Goal: Information Seeking & Learning: Find specific fact

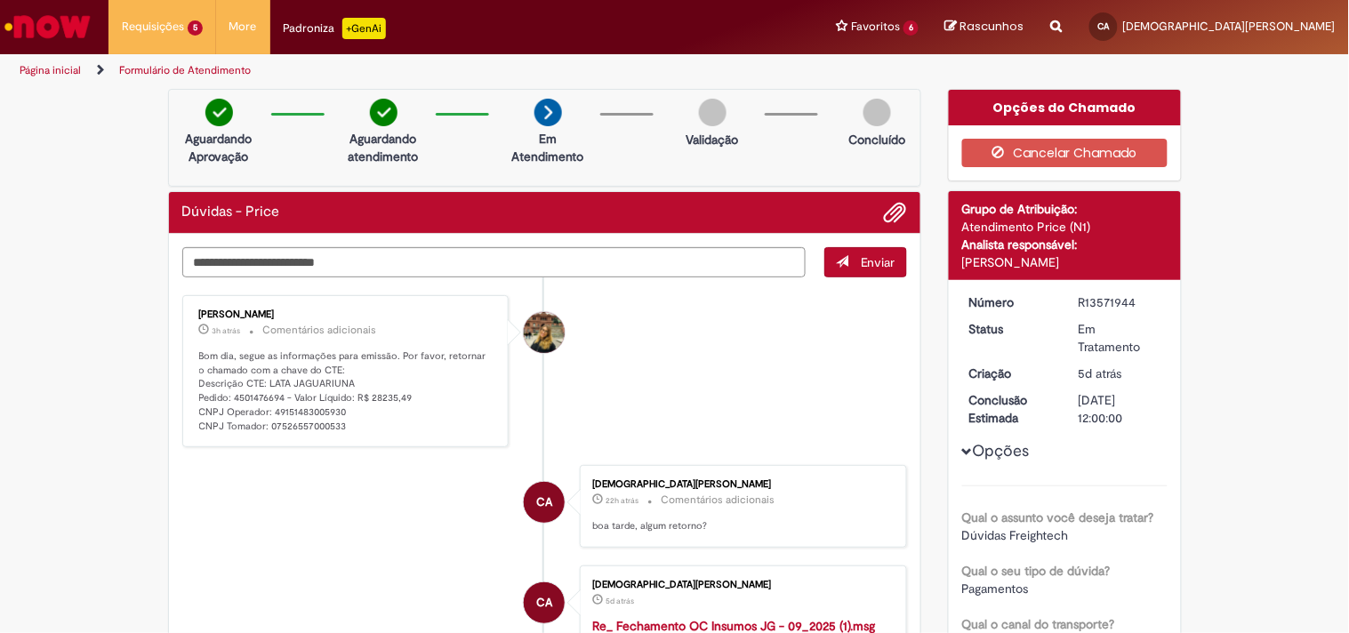
scroll to position [99, 0]
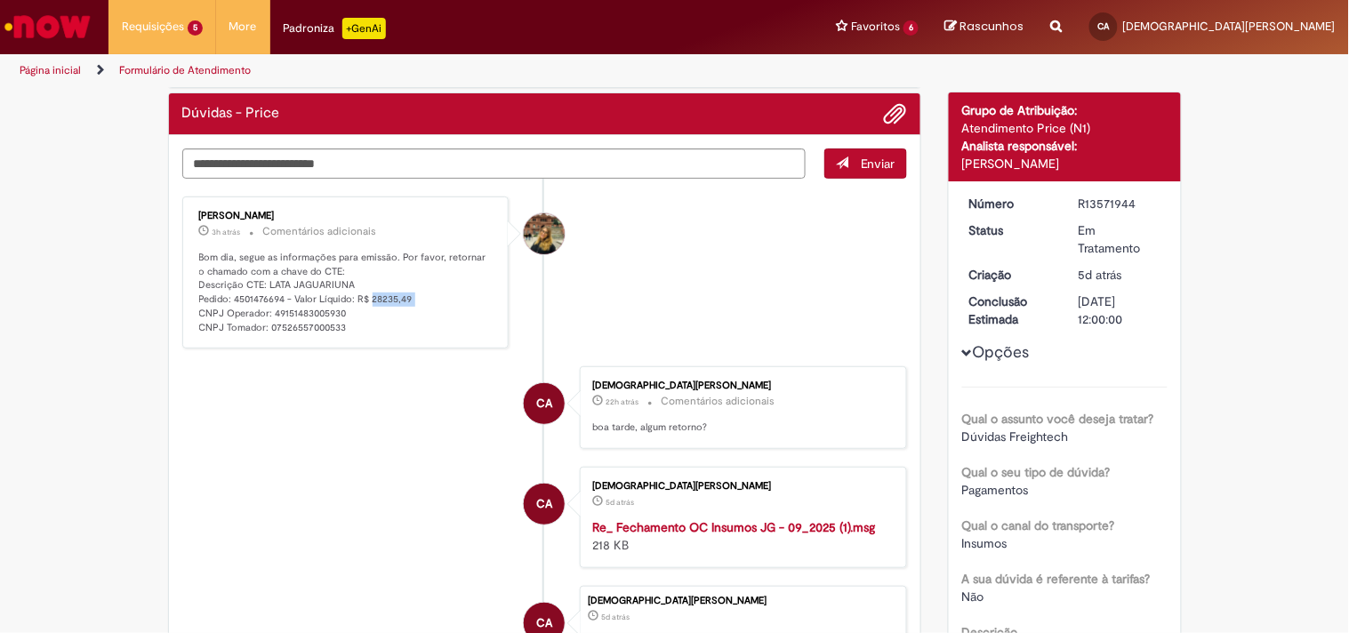
drag, startPoint x: 406, startPoint y: 302, endPoint x: 363, endPoint y: 295, distance: 43.3
click at [363, 295] on p "Bom dia, segue as informações para emissão. Por favor, retornar o chamado com a…" at bounding box center [347, 293] width 296 height 84
copy p "28235,49"
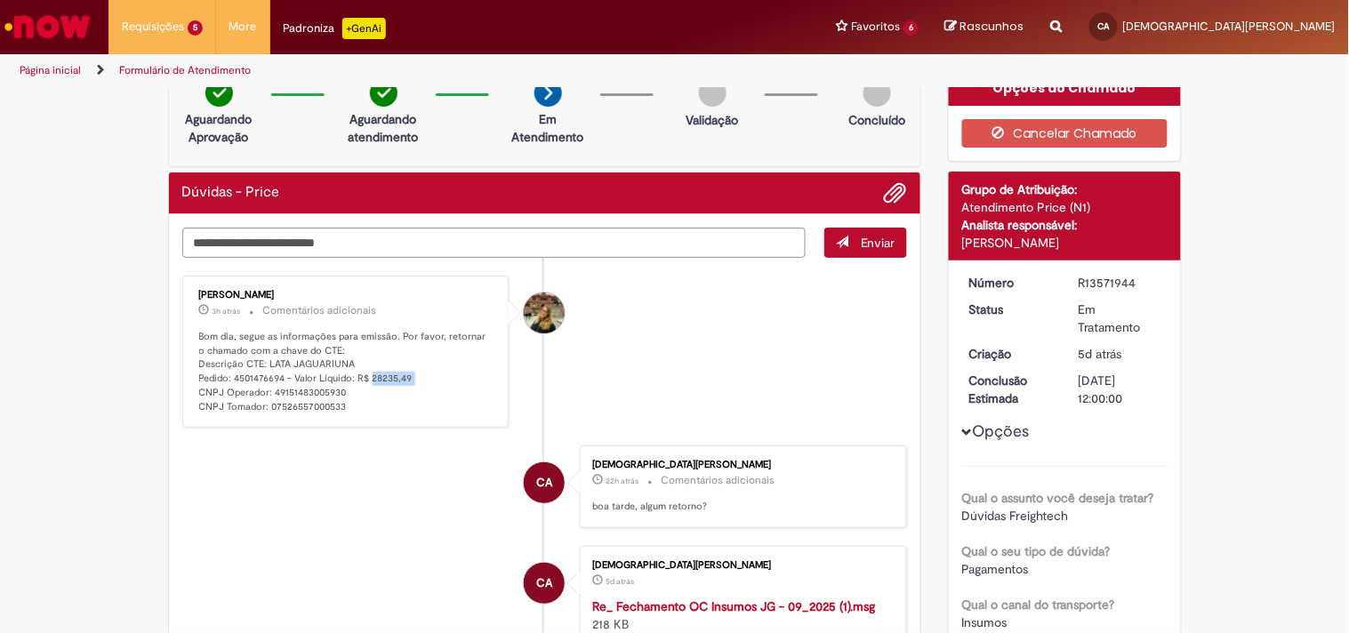
scroll to position [0, 0]
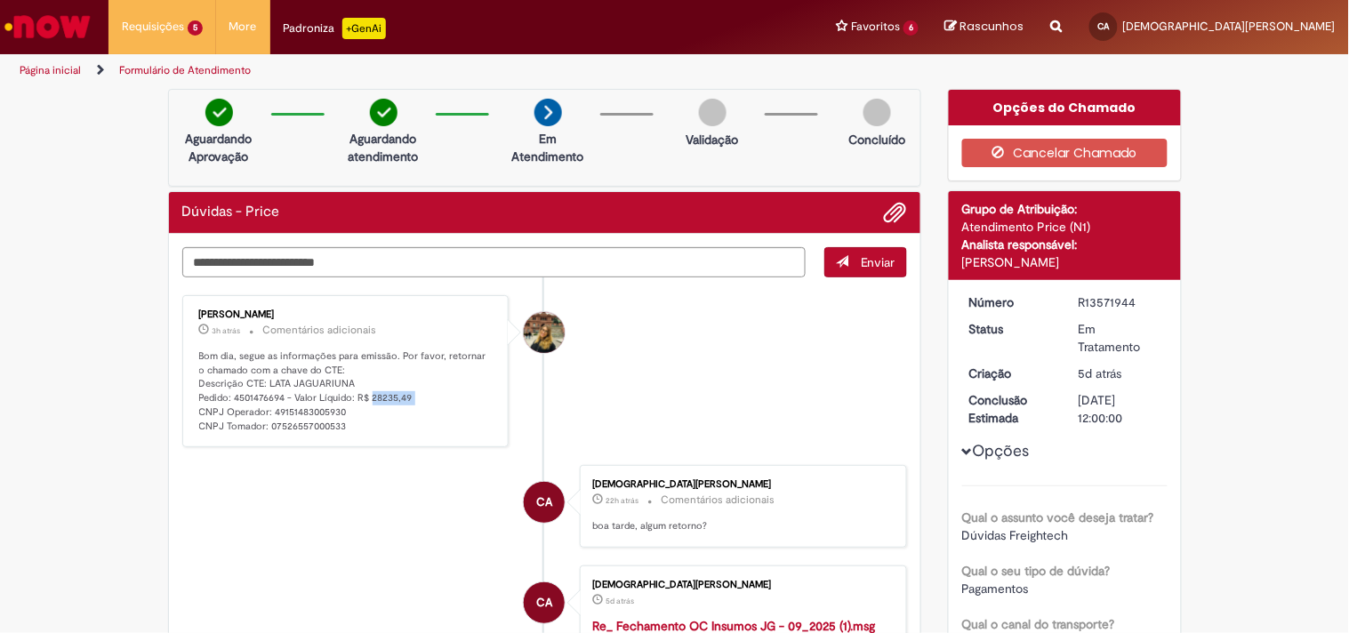
click at [377, 398] on p "Bom dia, segue as informações para emissão. Por favor, retornar o chamado com a…" at bounding box center [347, 392] width 296 height 84
drag, startPoint x: 193, startPoint y: 384, endPoint x: 276, endPoint y: 395, distance: 83.4
click at [276, 395] on p "Bom dia, segue as informações para emissão. Por favor, retornar o chamado com a…" at bounding box center [347, 392] width 296 height 84
copy p "Descrição CTE: LATA JAGUARIUNA Pedido: 4501476694"
click at [312, 411] on p "Bom dia, segue as informações para emissão. Por favor, retornar o chamado com a…" at bounding box center [347, 392] width 296 height 84
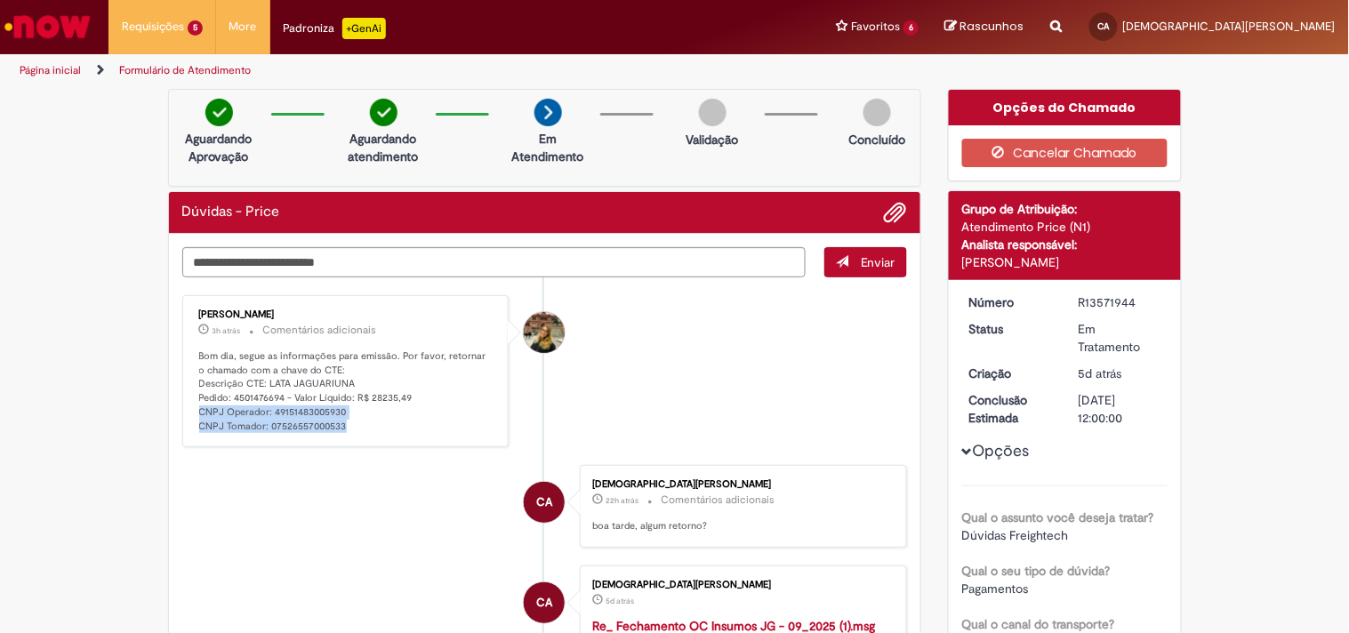
drag, startPoint x: 191, startPoint y: 413, endPoint x: 347, endPoint y: 424, distance: 156.1
click at [347, 424] on p "Bom dia, segue as informações para emissão. Por favor, retornar o chamado com a…" at bounding box center [347, 392] width 296 height 84
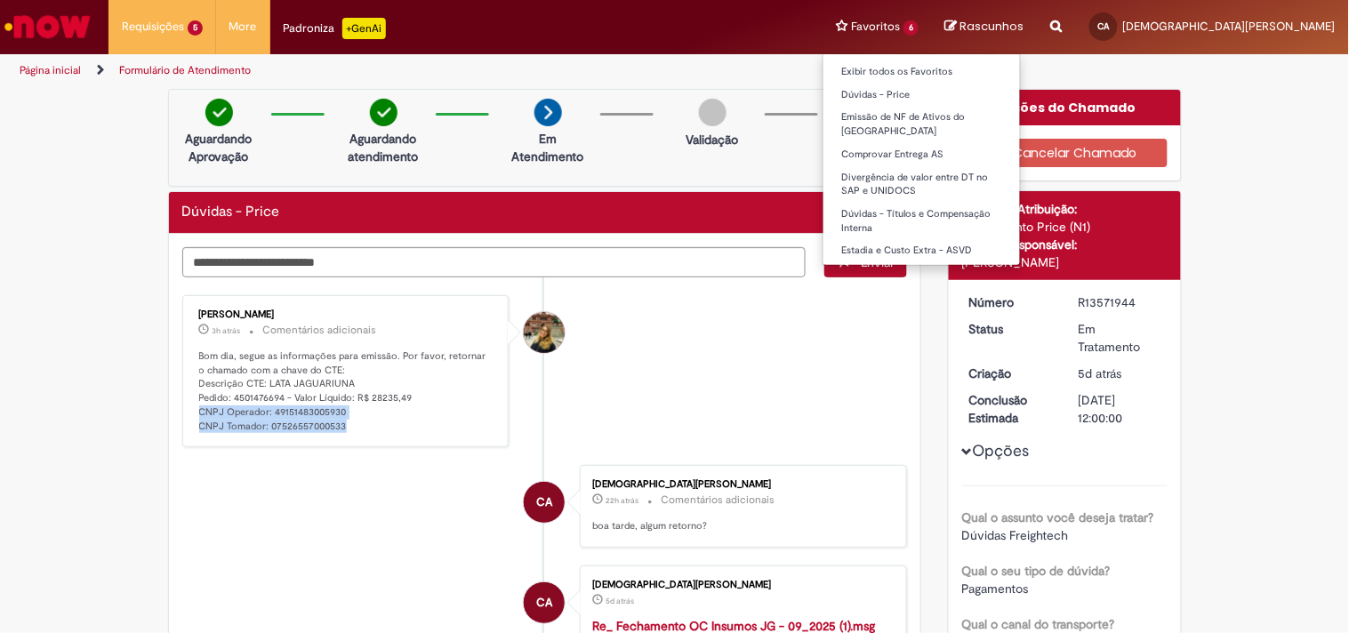
copy p "CNPJ Operador: 49151483005930 CNPJ Tomador: 07526557000533"
